Goal: Task Accomplishment & Management: Complete application form

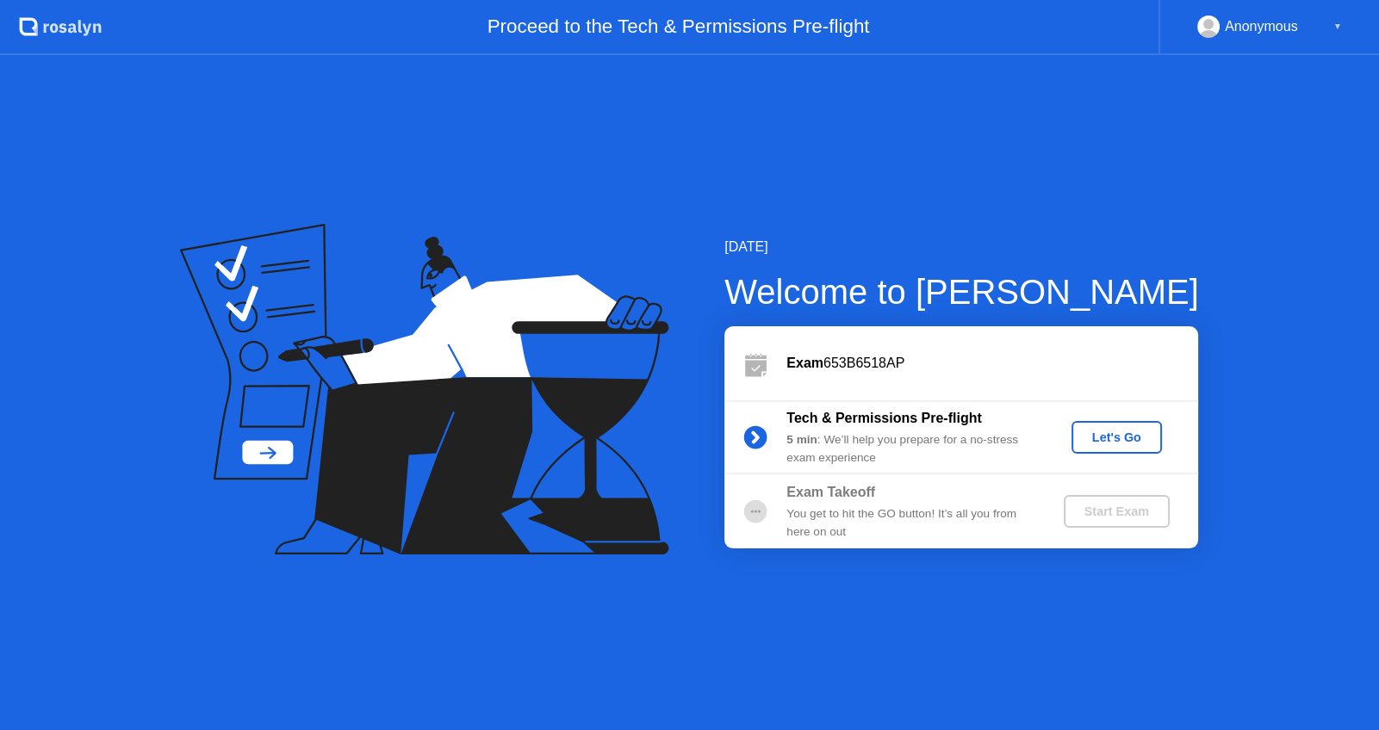
click at [1110, 433] on div "Let's Go" at bounding box center [1116, 438] width 77 height 14
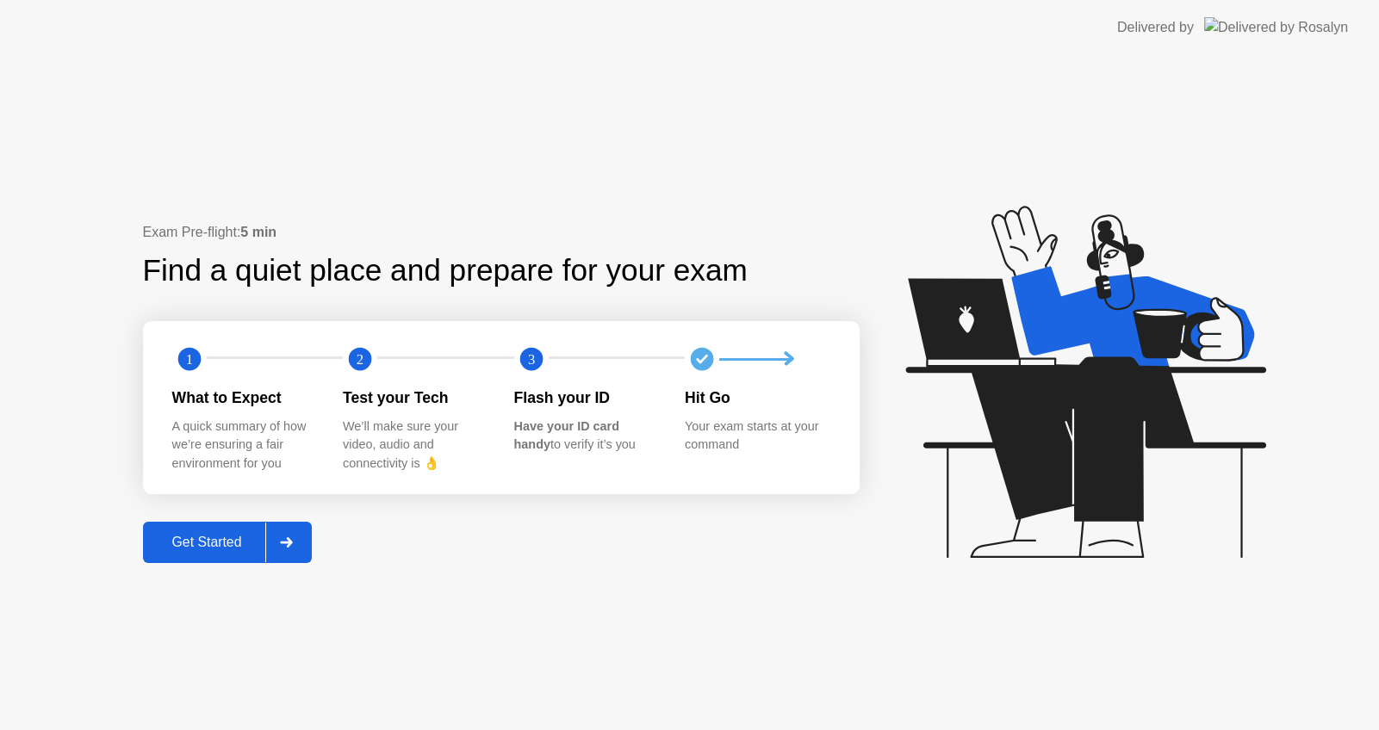
click at [226, 542] on div "Get Started" at bounding box center [207, 543] width 118 height 16
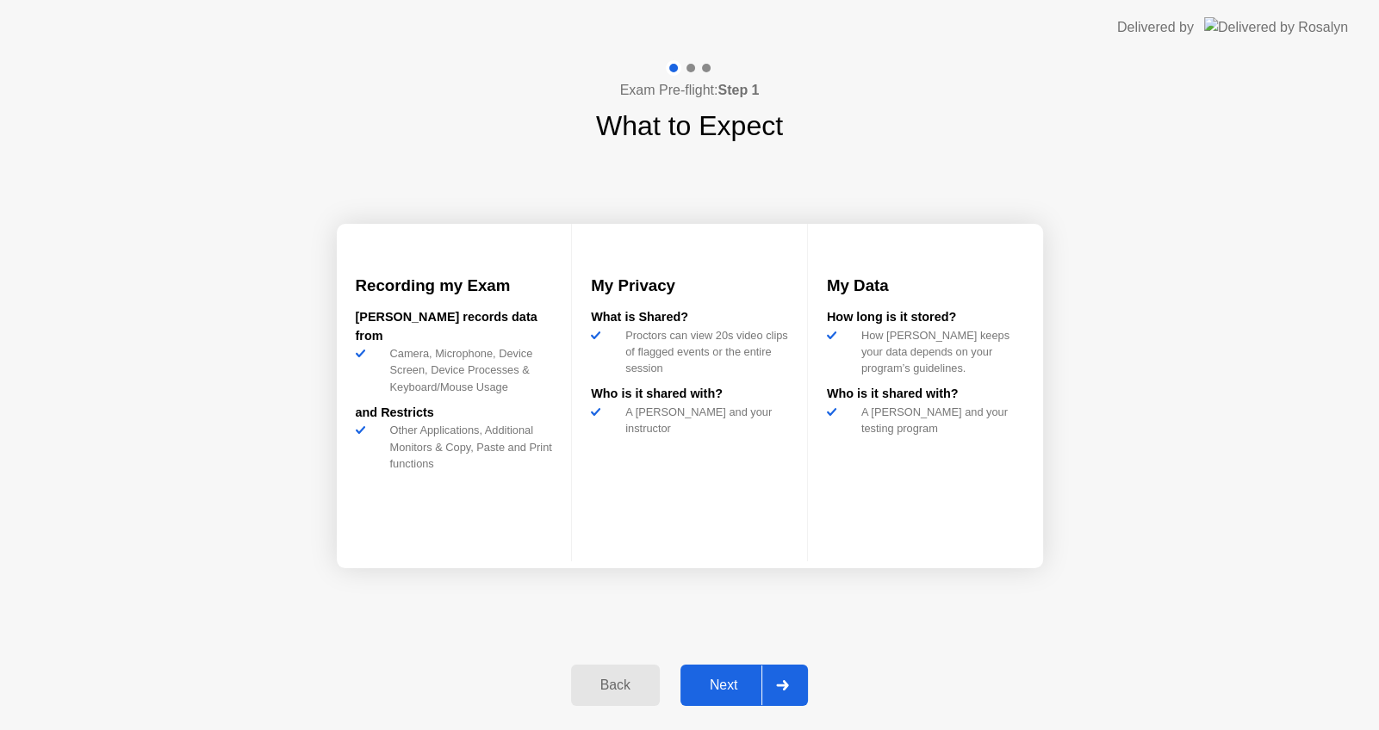
click at [715, 686] on div "Next" at bounding box center [724, 686] width 77 height 16
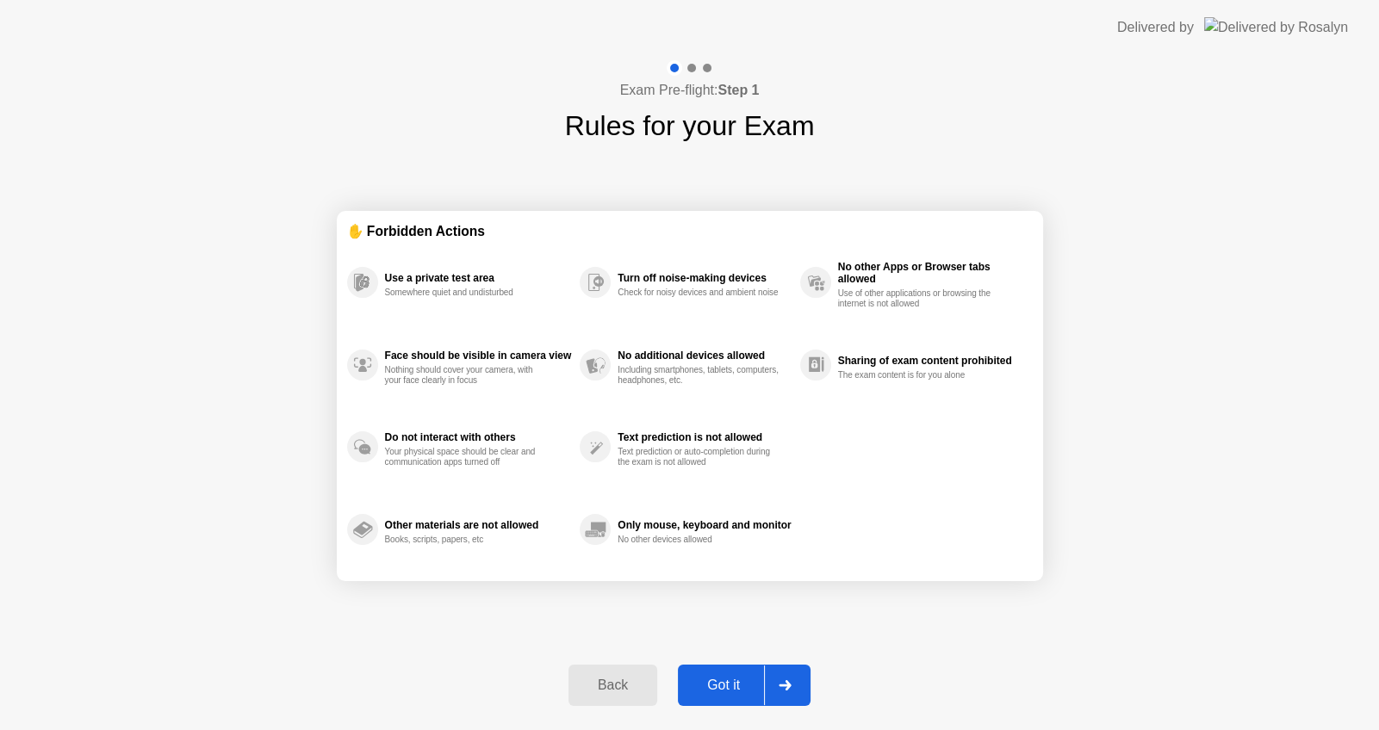
click at [726, 686] on div "Got it" at bounding box center [723, 686] width 81 height 16
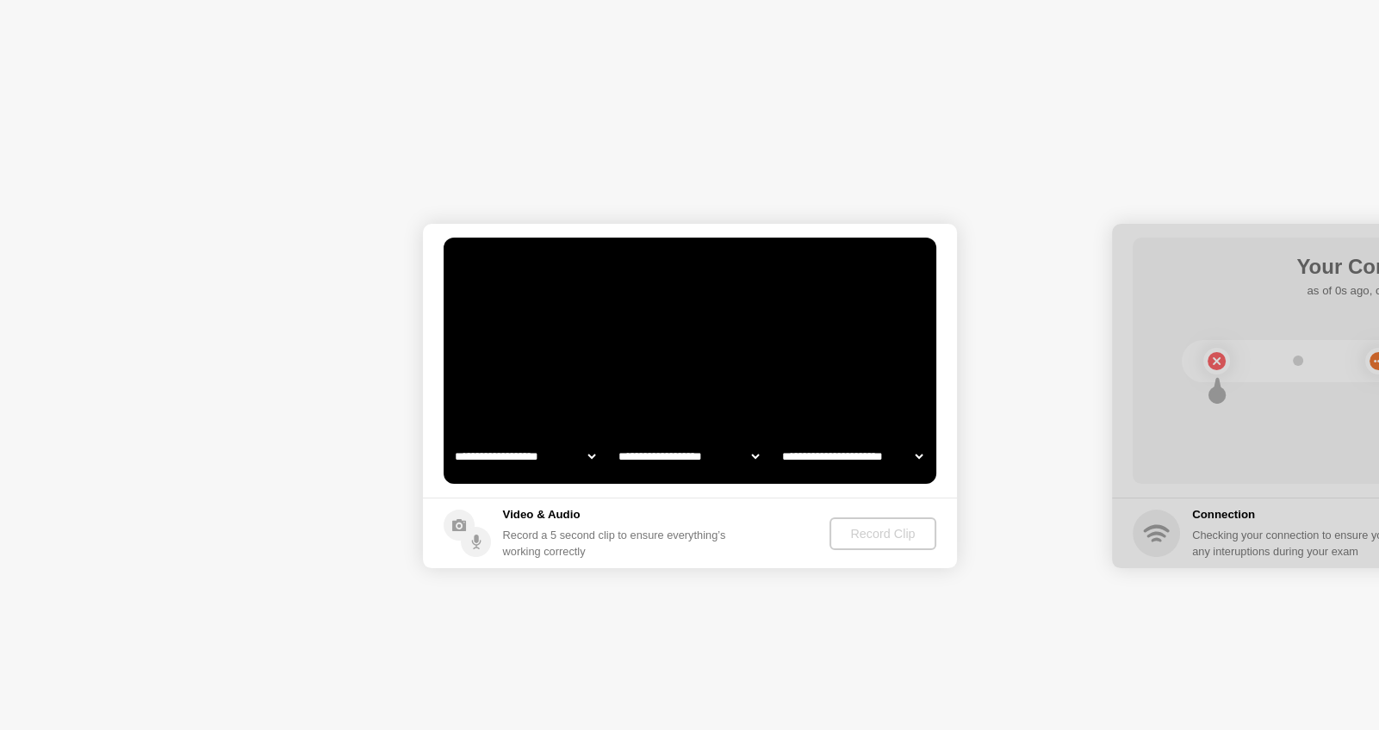
select select "**********"
select select "*******"
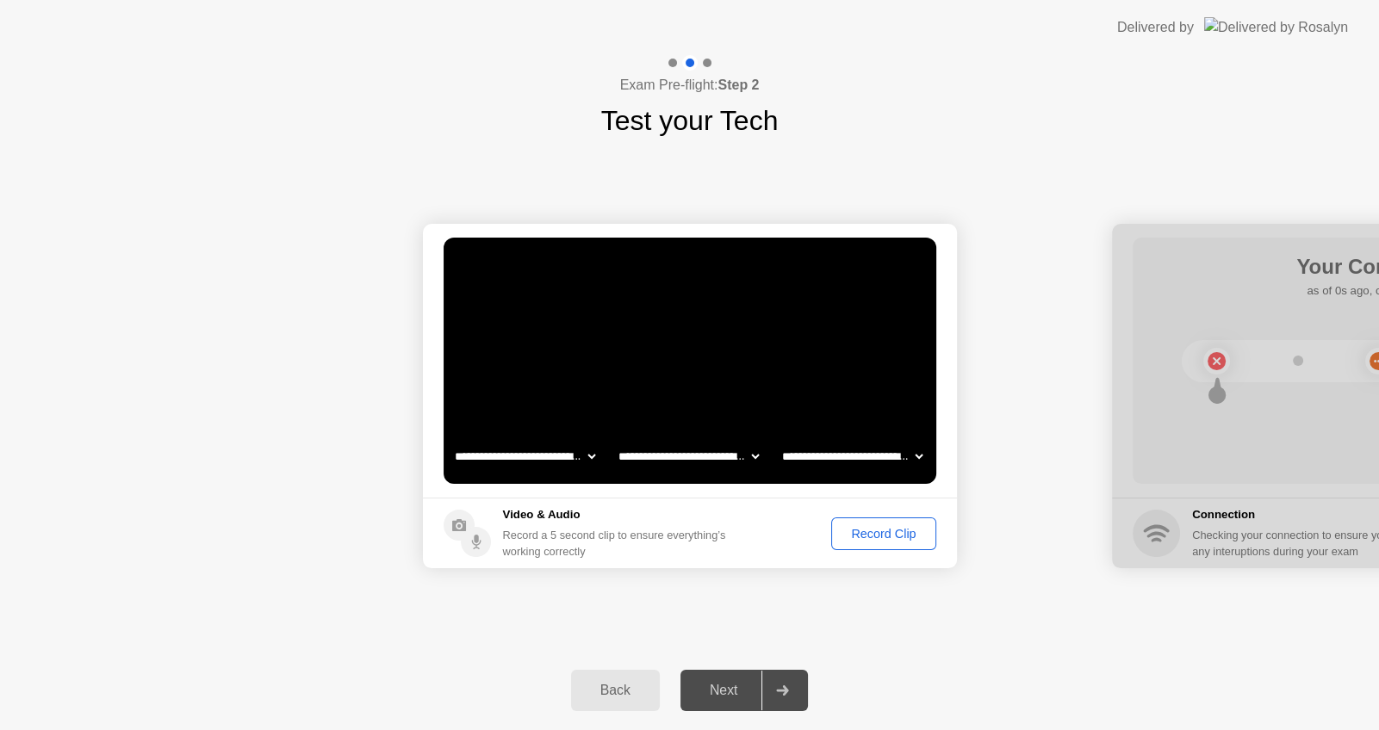
click at [892, 532] on div "Record Clip" at bounding box center [883, 534] width 92 height 14
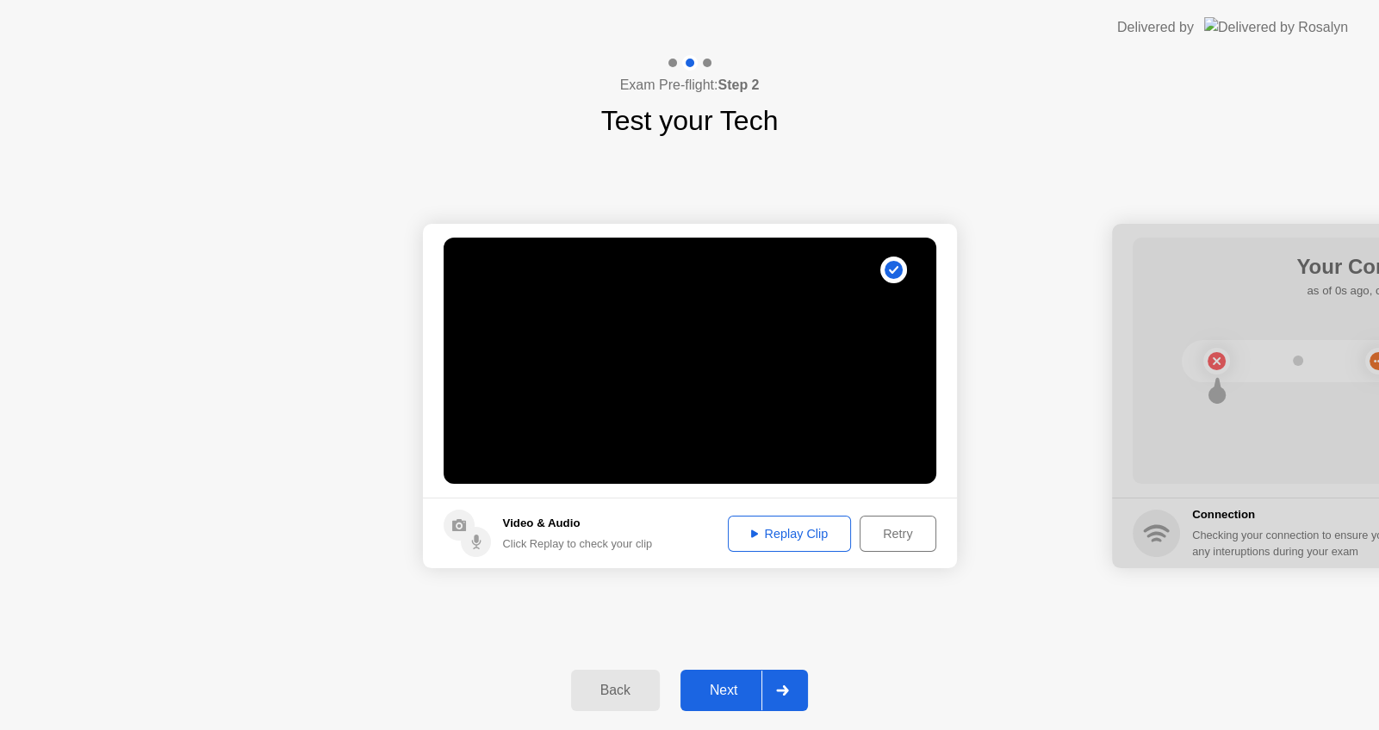
click at [771, 684] on div at bounding box center [781, 691] width 41 height 40
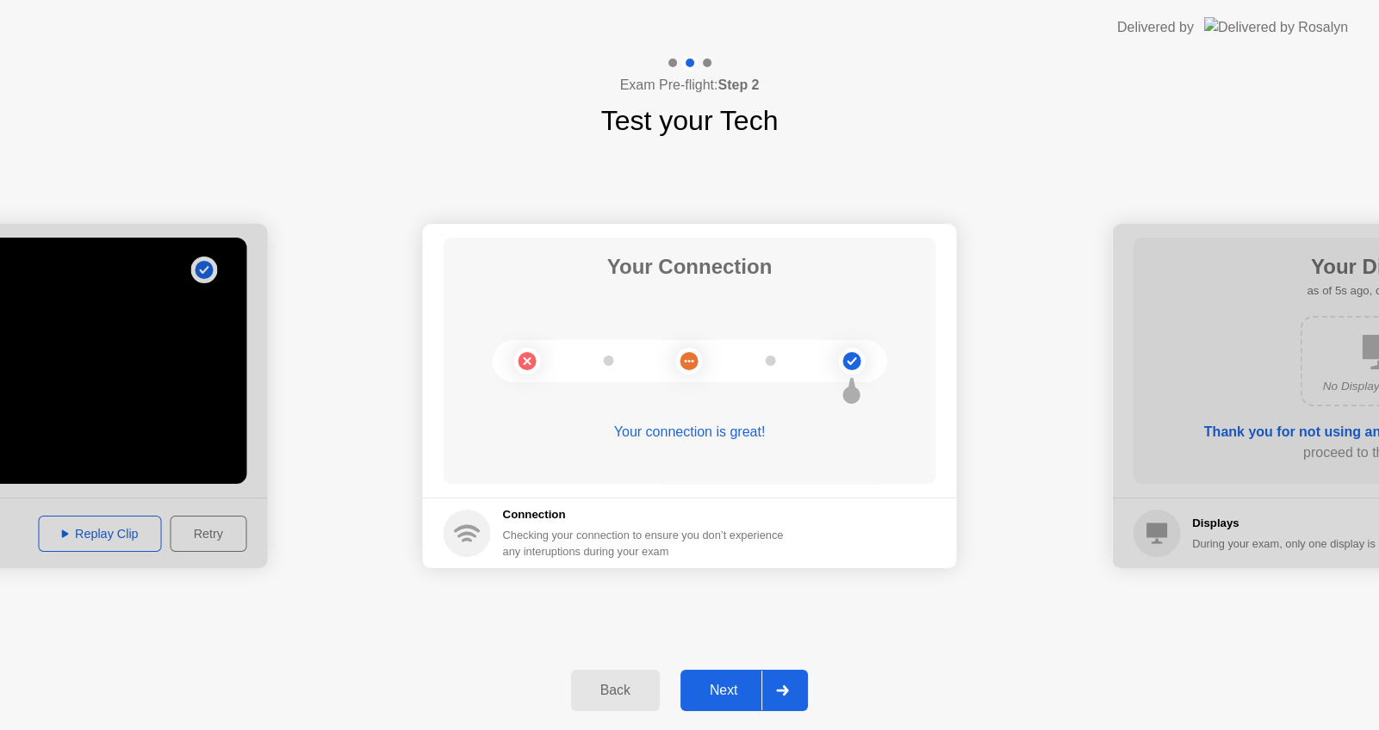
click at [903, 252] on div "Your Connection Your connection is great!" at bounding box center [690, 361] width 493 height 246
click at [783, 682] on div at bounding box center [781, 691] width 41 height 40
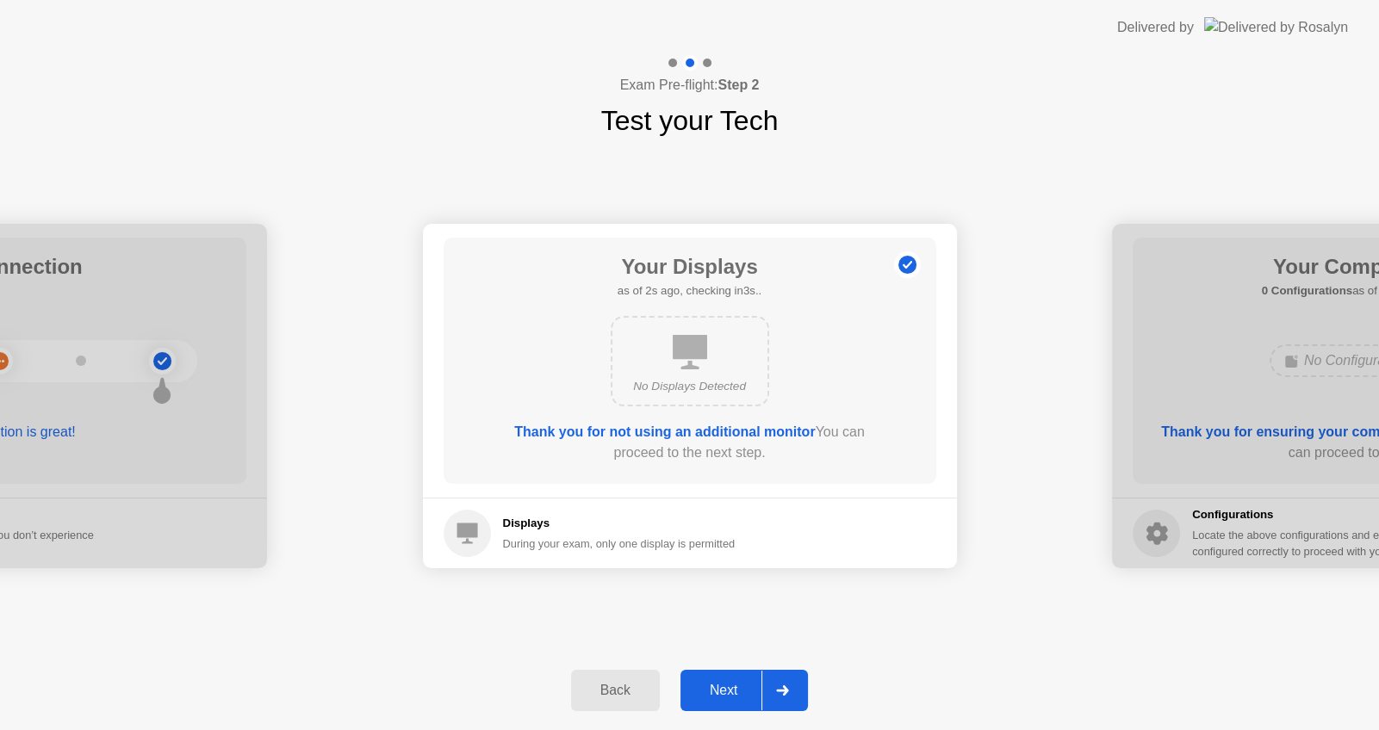
click at [783, 682] on div at bounding box center [781, 691] width 41 height 40
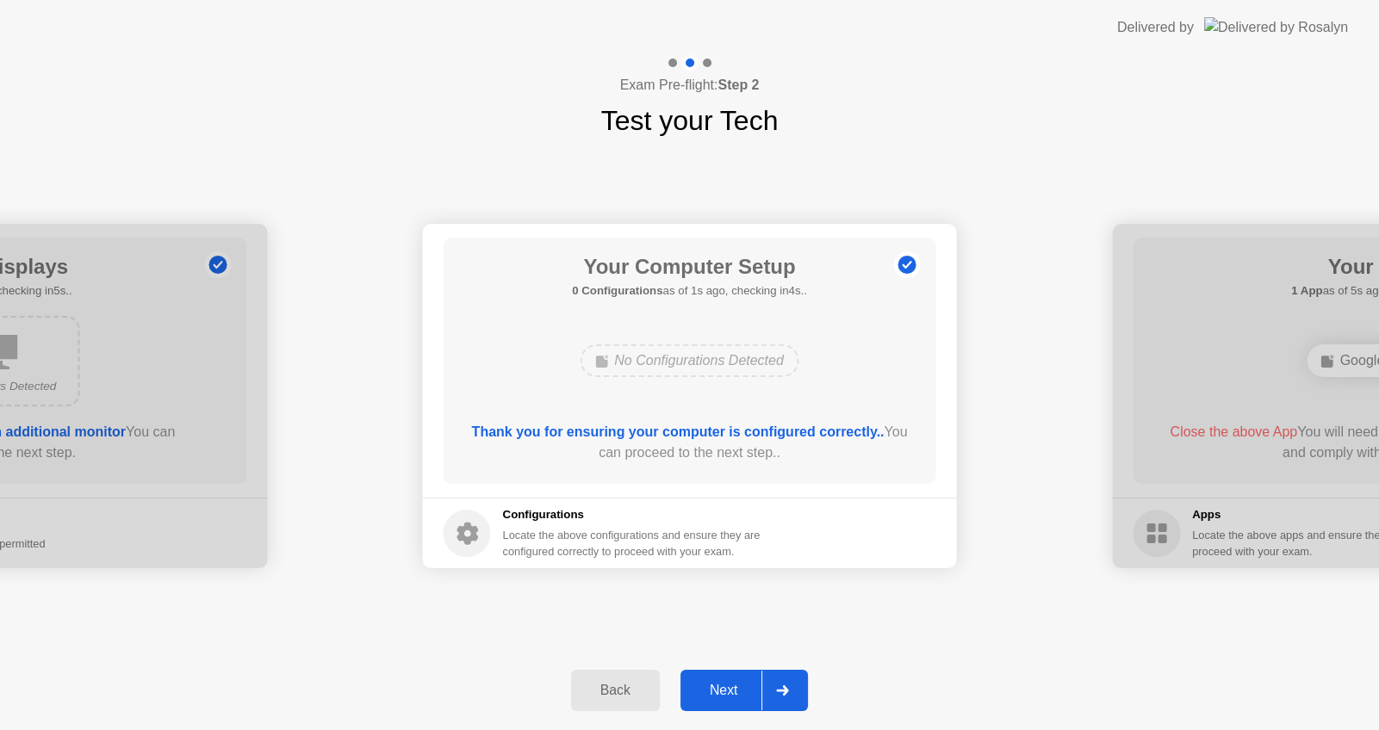
click at [783, 682] on div at bounding box center [781, 691] width 41 height 40
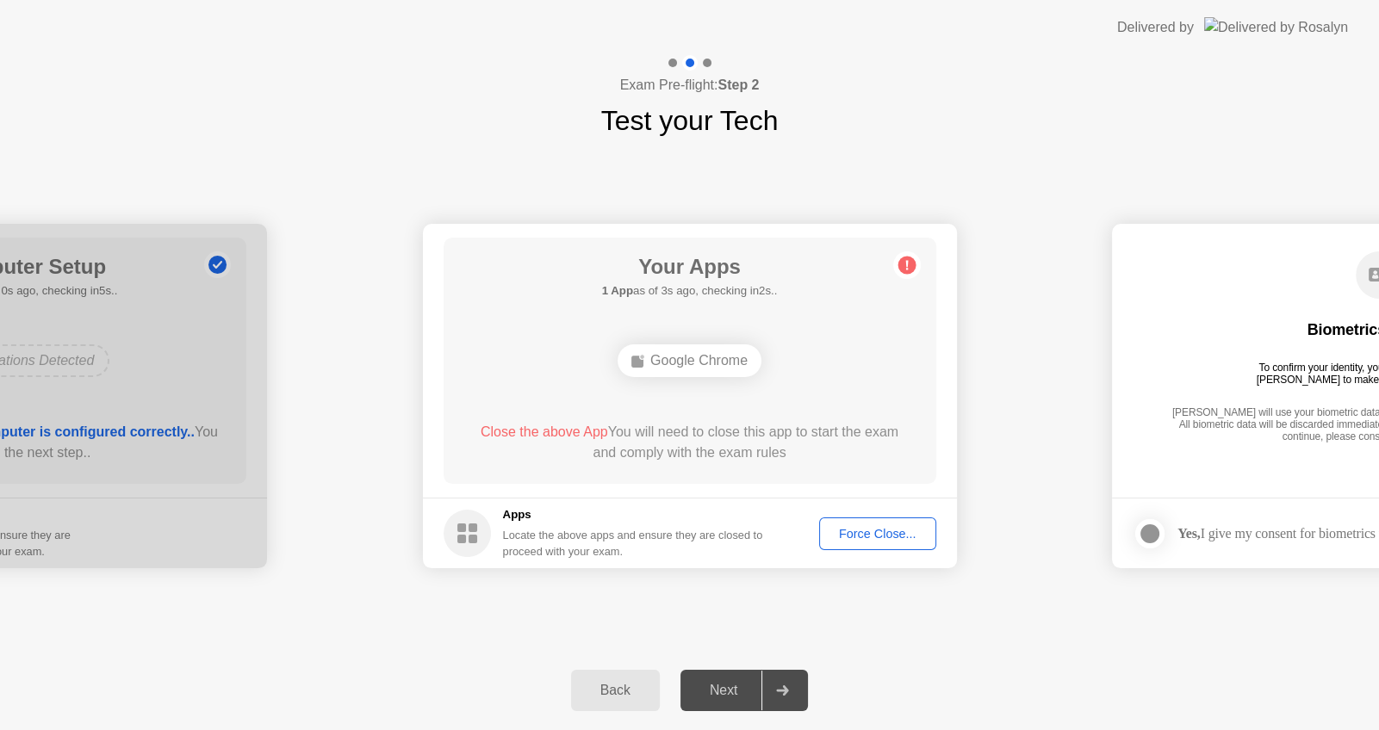
click at [898, 536] on div "Force Close..." at bounding box center [877, 534] width 105 height 14
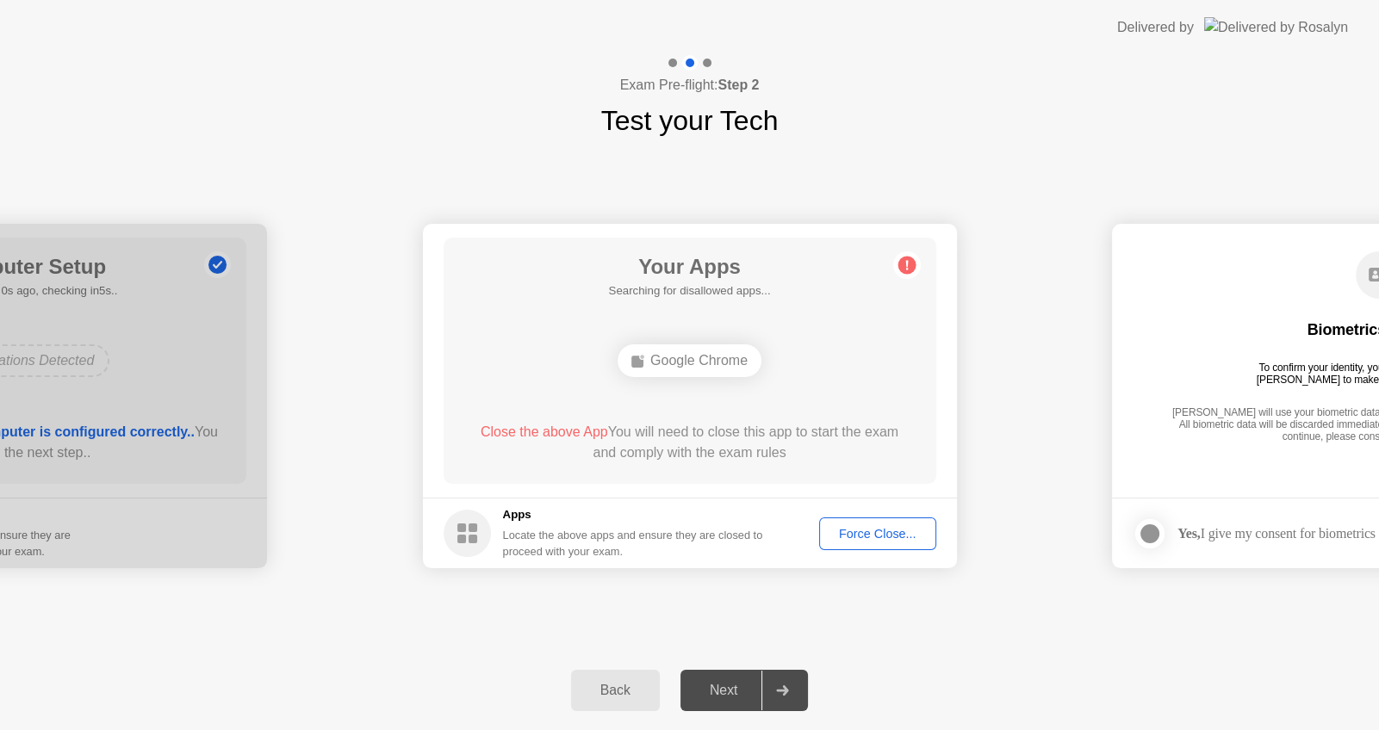
click at [771, 685] on div at bounding box center [781, 691] width 41 height 40
click at [871, 531] on div "Force Close..." at bounding box center [877, 534] width 105 height 14
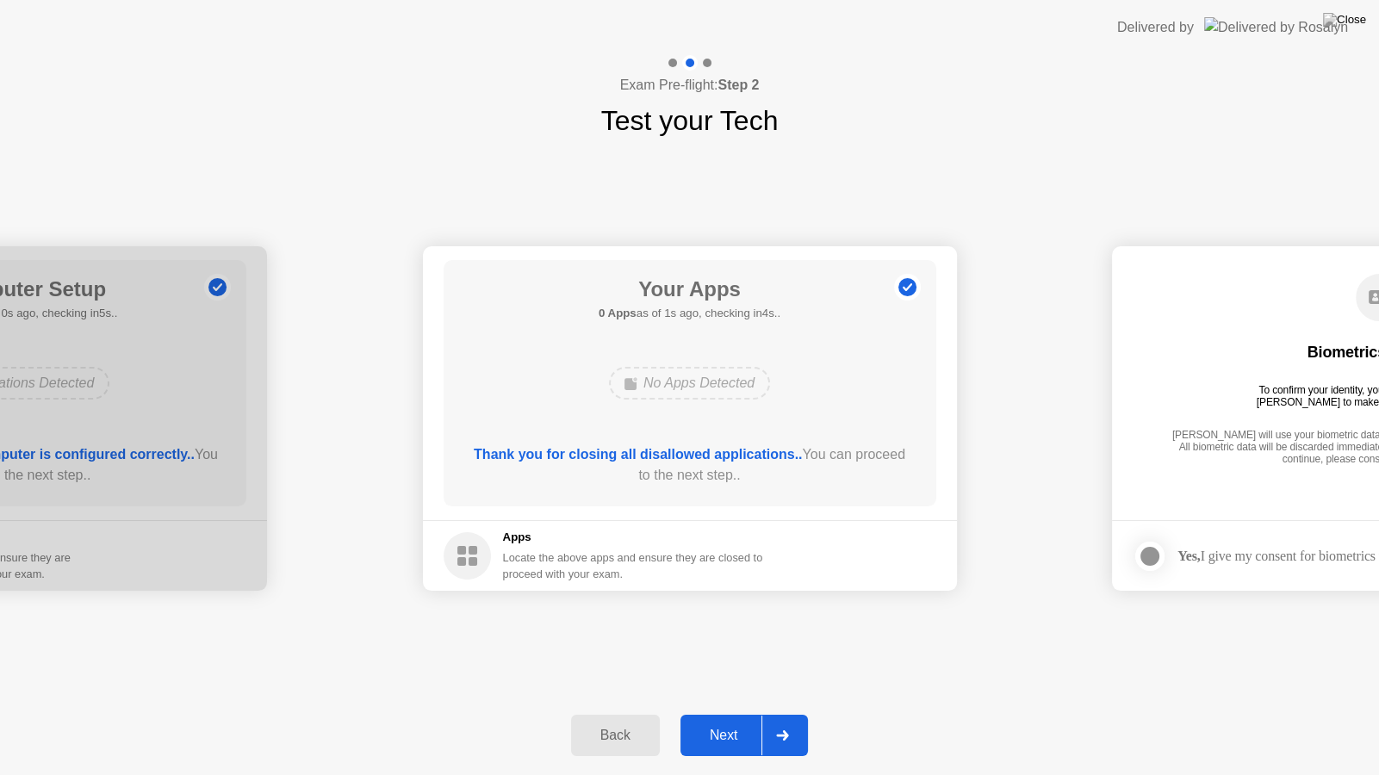
click at [783, 730] on icon at bounding box center [783, 735] width 12 height 10
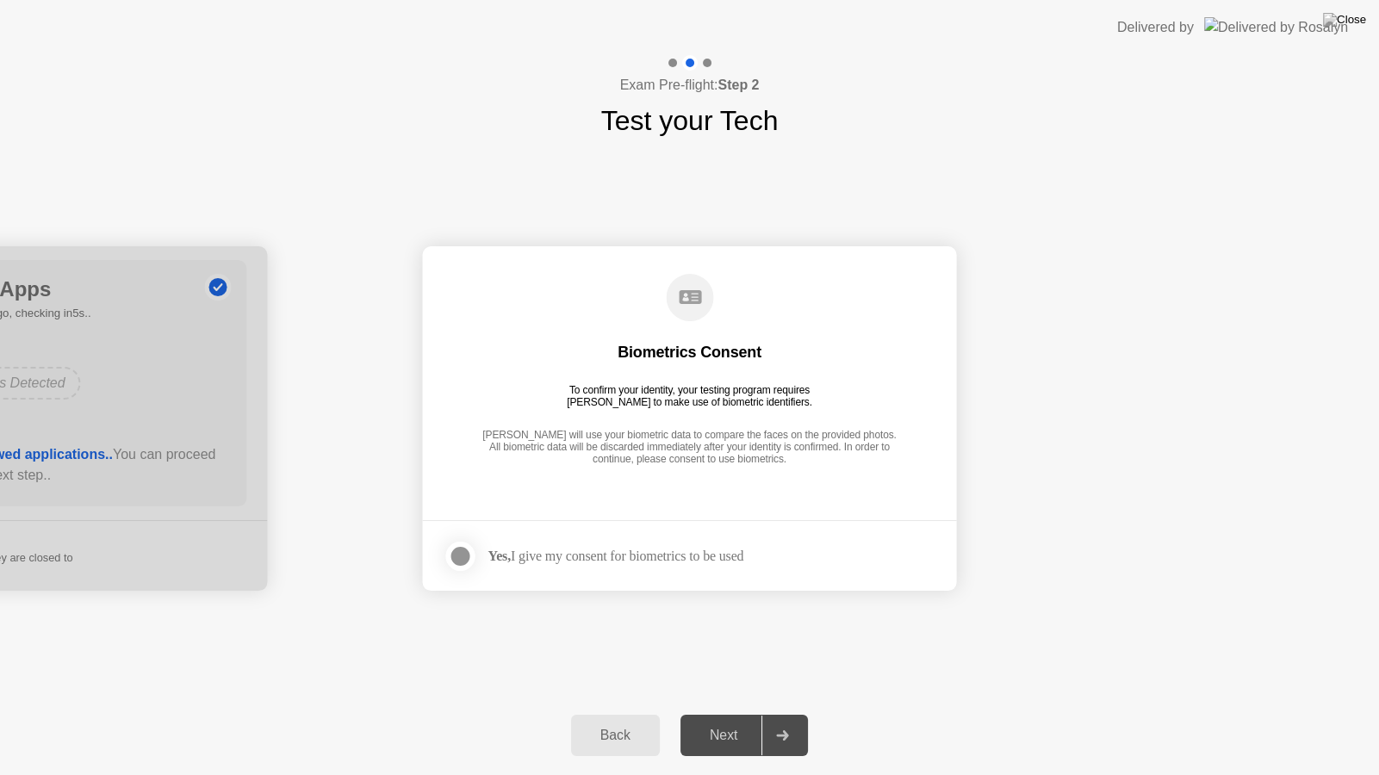
click at [457, 552] on div at bounding box center [461, 556] width 21 height 21
click at [783, 730] on icon at bounding box center [782, 735] width 13 height 10
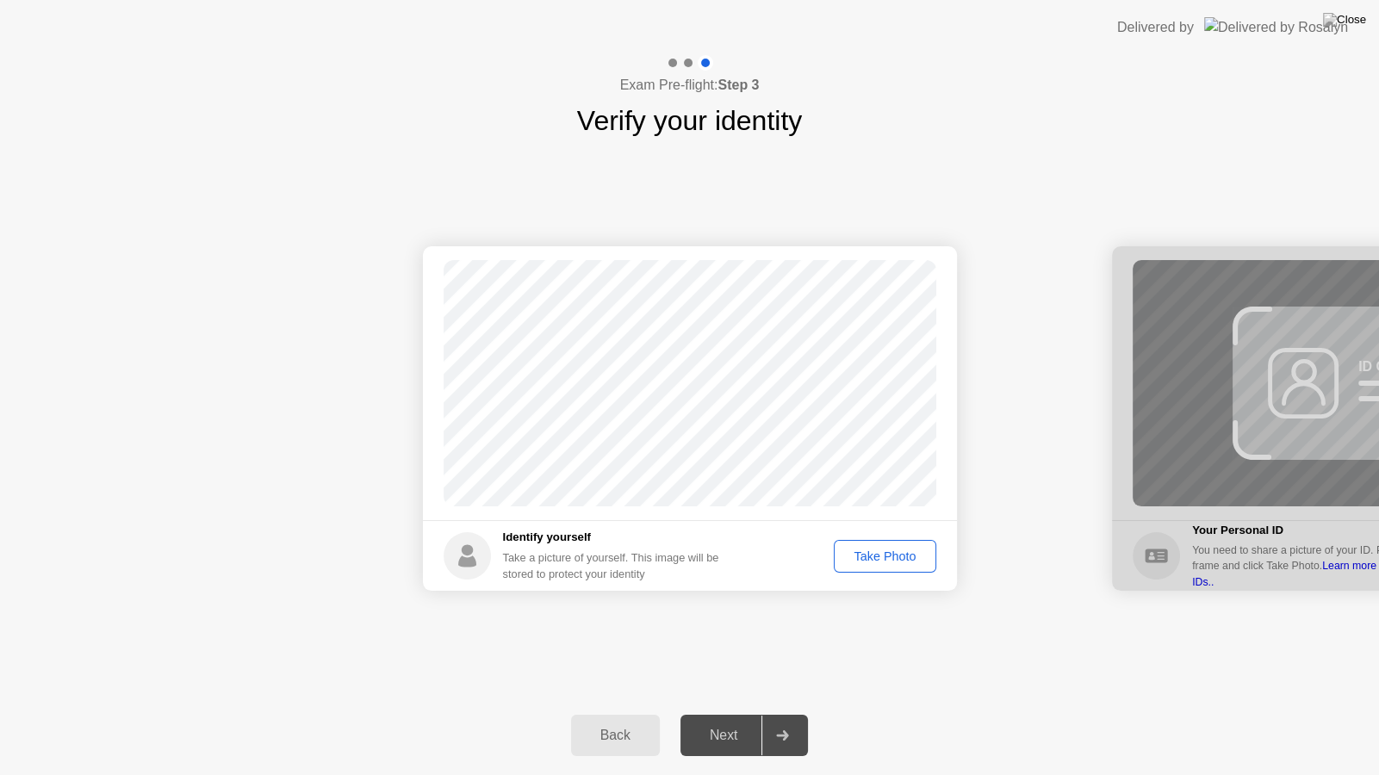
click at [895, 551] on div "Take Photo" at bounding box center [885, 557] width 90 height 14
click at [777, 729] on div at bounding box center [781, 736] width 41 height 40
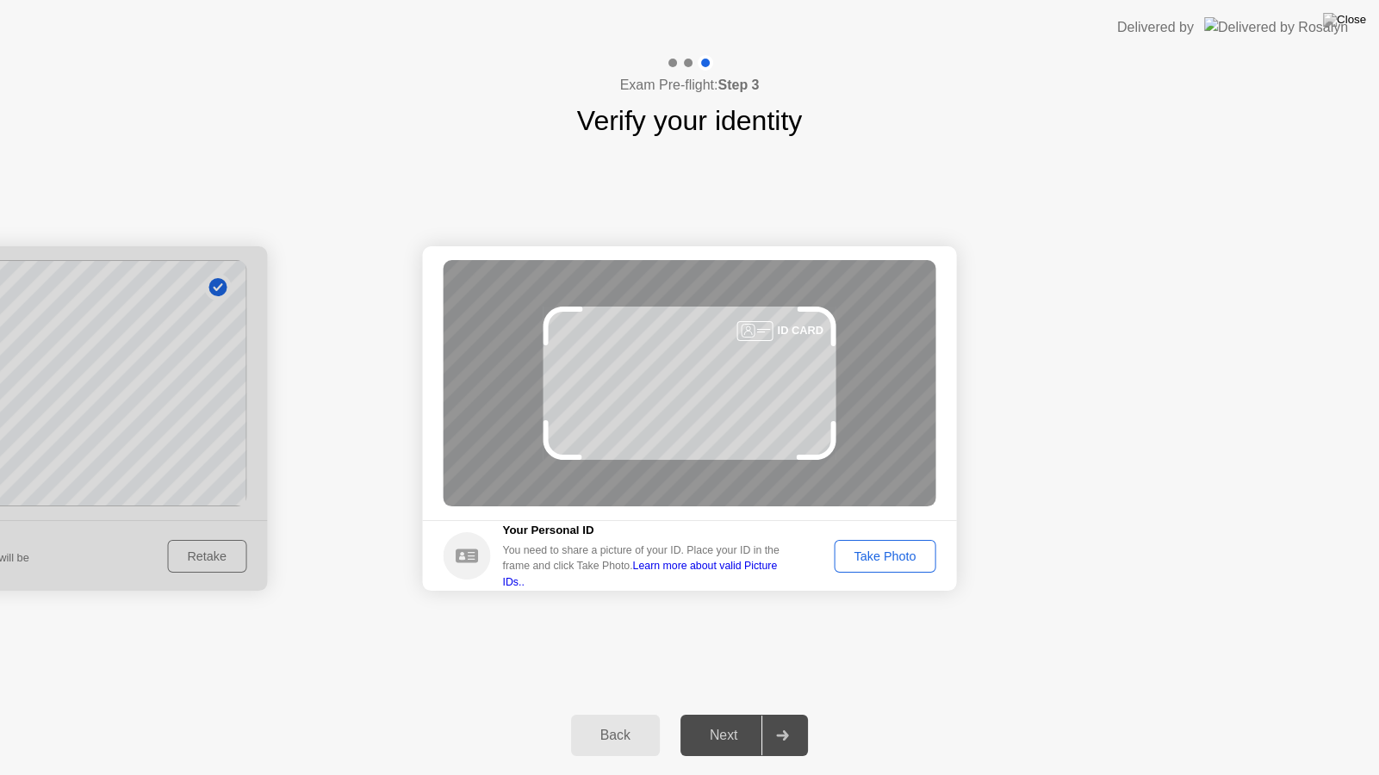
click at [902, 556] on div "Take Photo" at bounding box center [885, 557] width 90 height 14
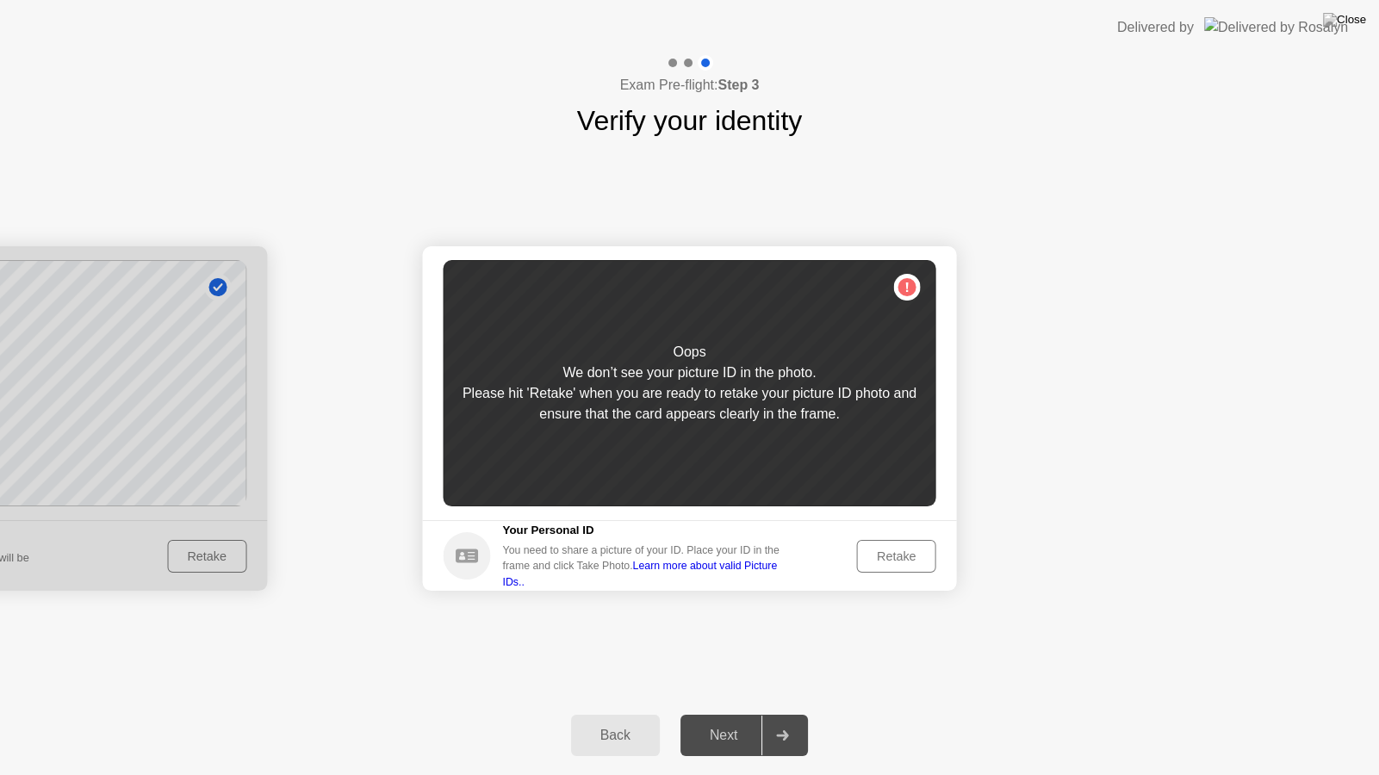
click at [893, 552] on div "Retake" at bounding box center [896, 557] width 67 height 14
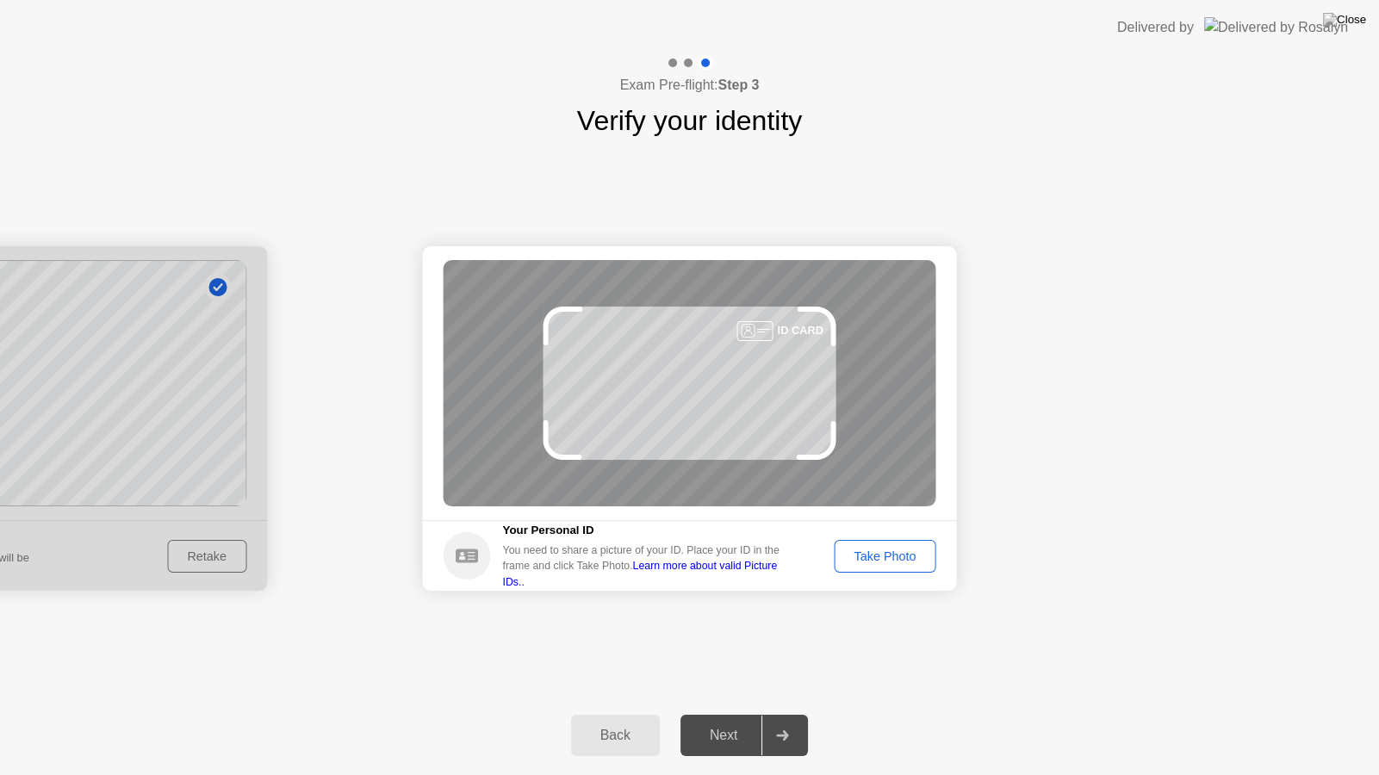
click at [896, 553] on div "Take Photo" at bounding box center [885, 557] width 90 height 14
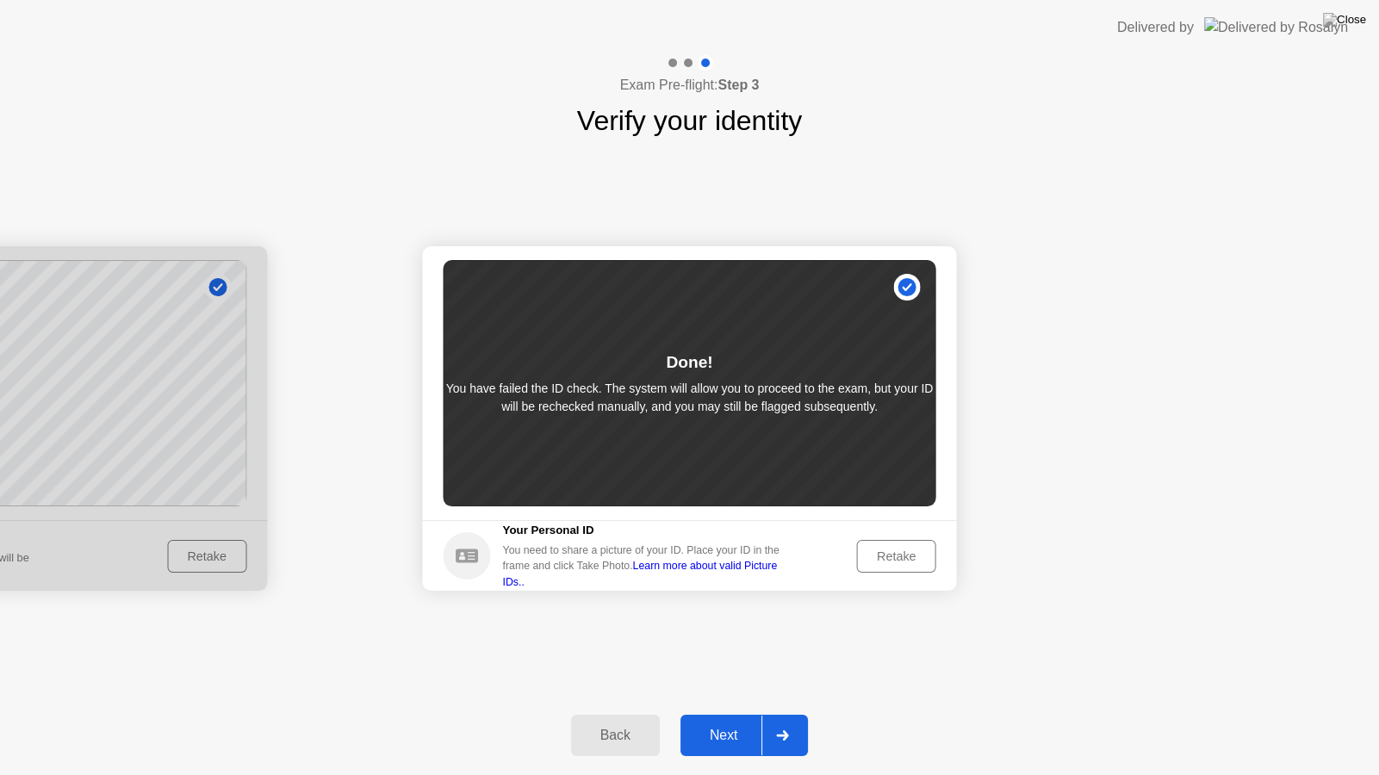
click at [737, 730] on div "Next" at bounding box center [724, 736] width 77 height 16
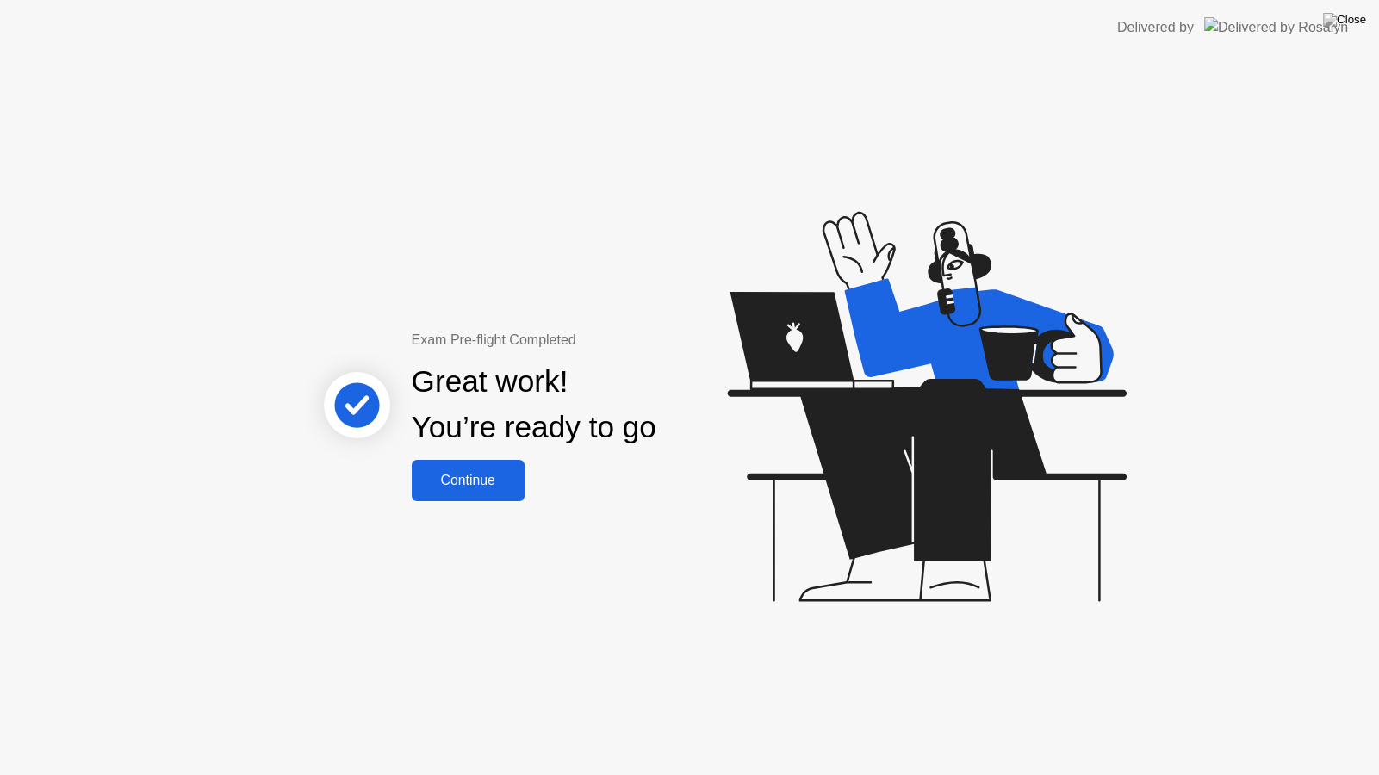
click at [494, 480] on div "Continue" at bounding box center [468, 481] width 103 height 16
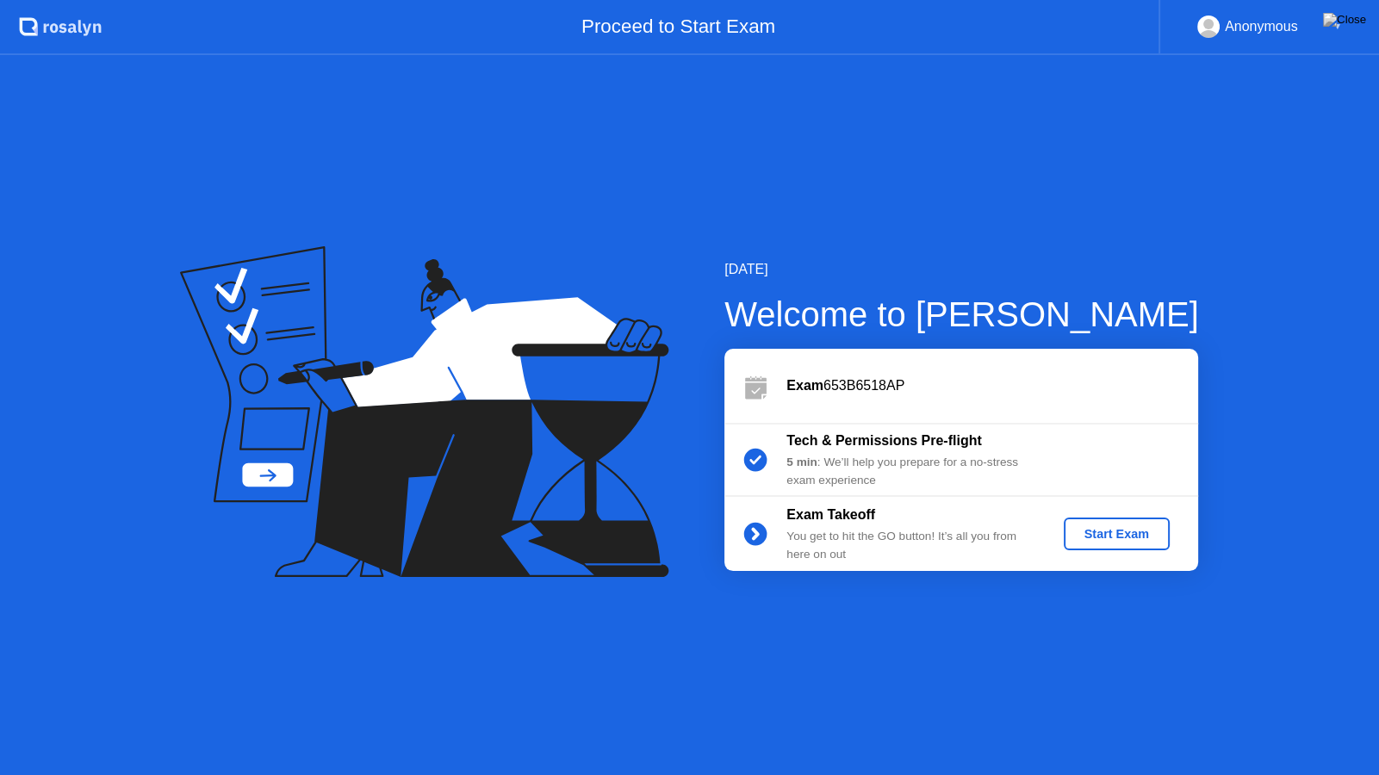
click at [1123, 529] on div "Start Exam" at bounding box center [1117, 534] width 92 height 14
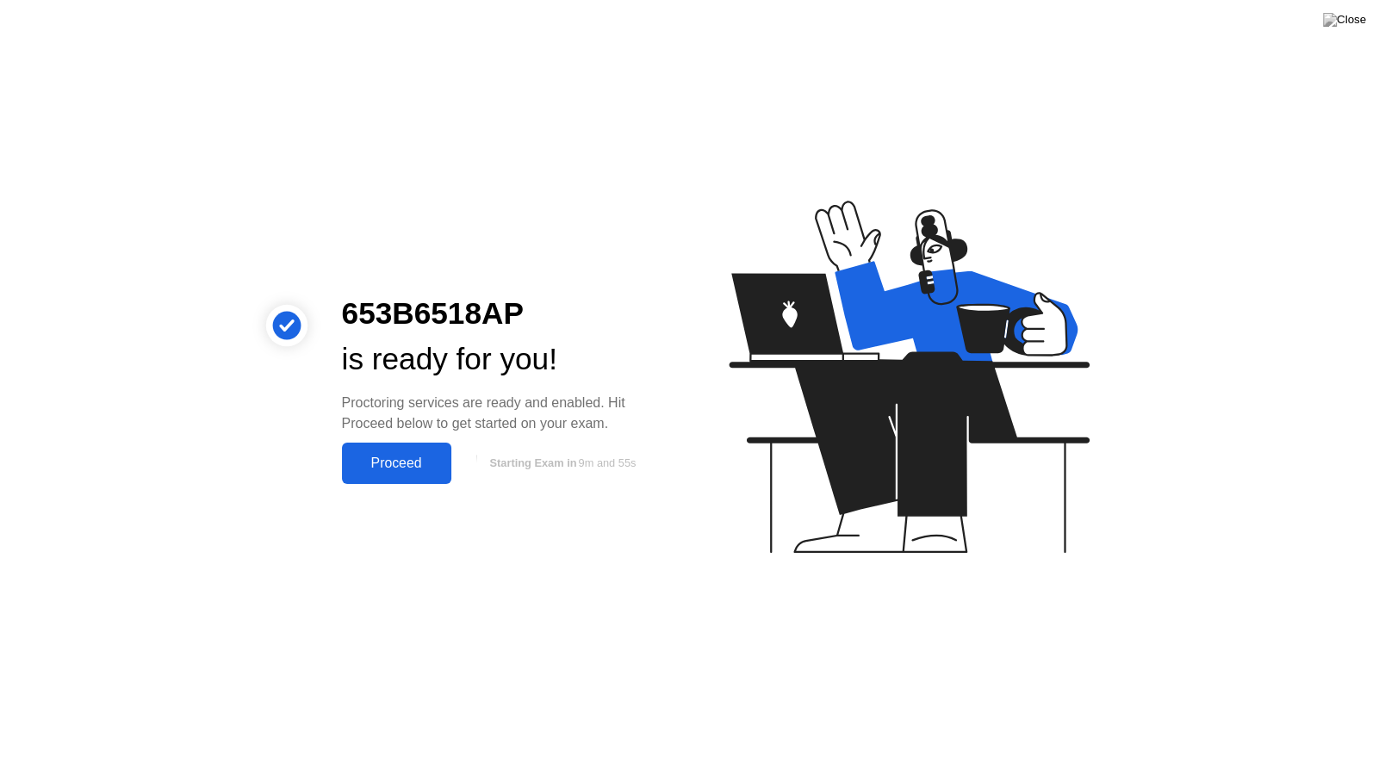
click at [404, 461] on div "Proceed" at bounding box center [396, 464] width 99 height 16
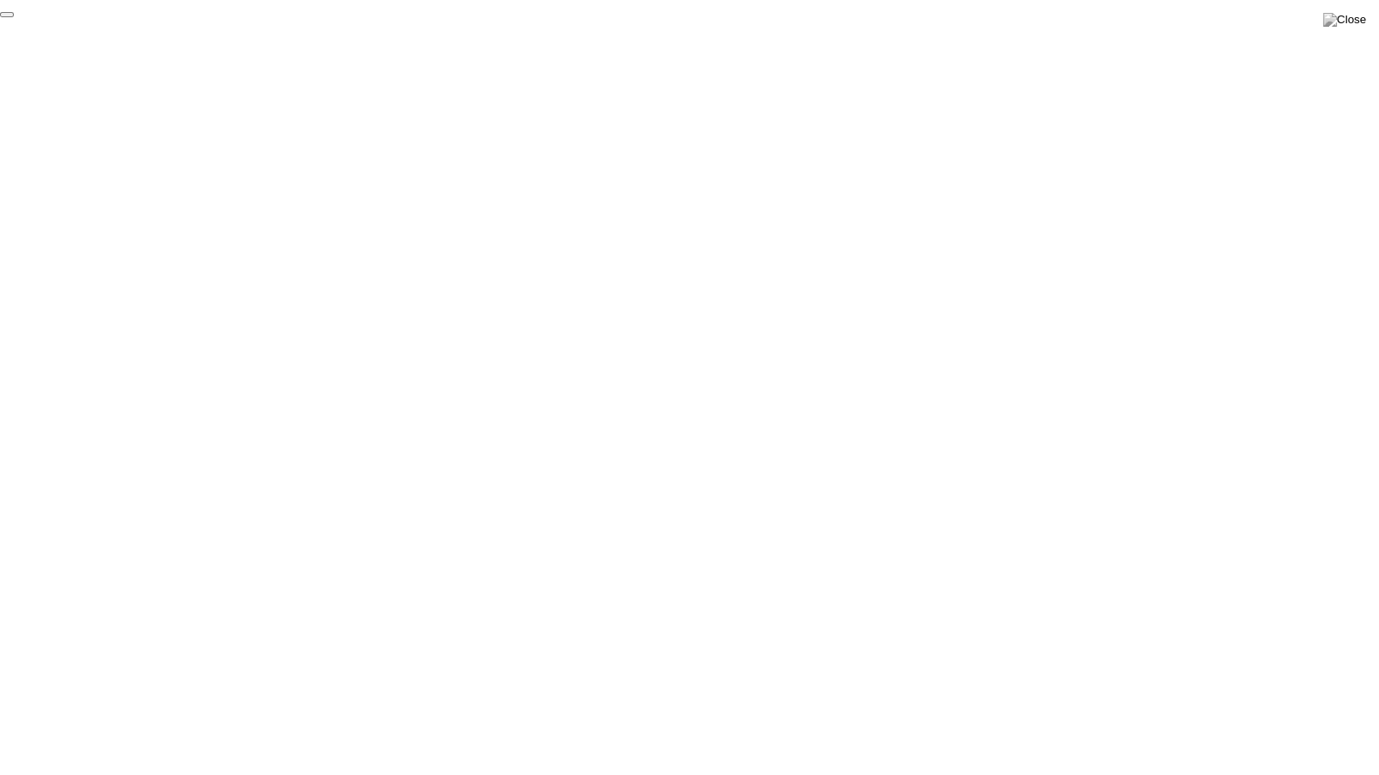
click div "End Proctoring Session"
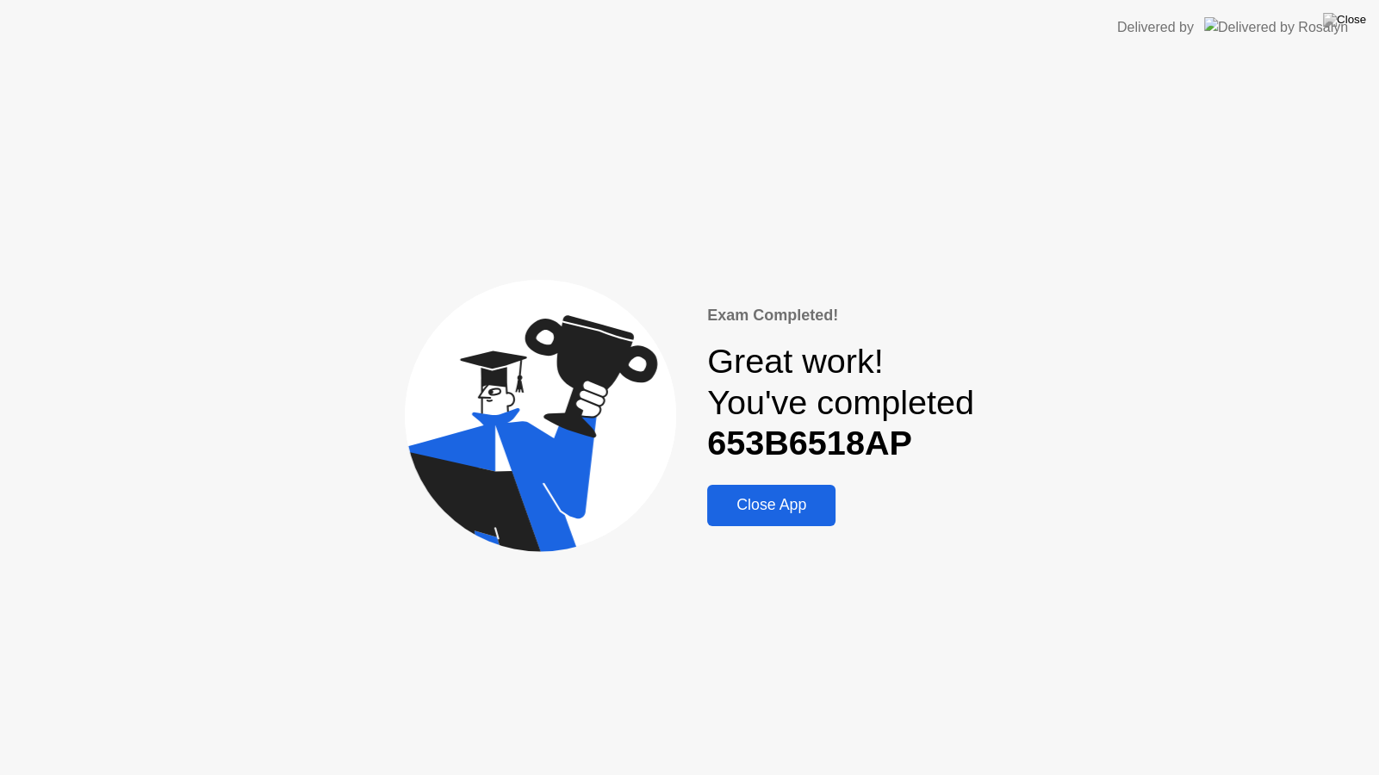
click at [751, 513] on div "Close App" at bounding box center [771, 505] width 118 height 18
